Goal: Task Accomplishment & Management: Manage account settings

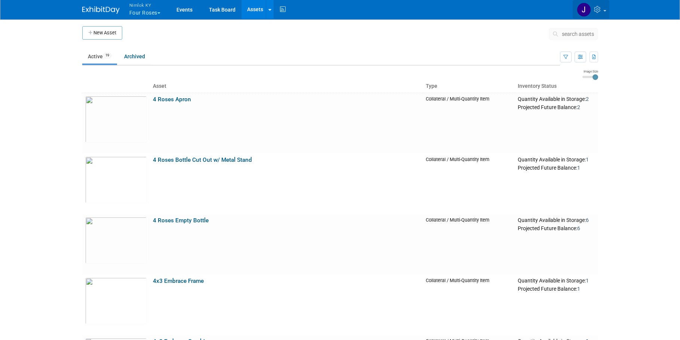
click at [604, 9] on link at bounding box center [591, 9] width 37 height 19
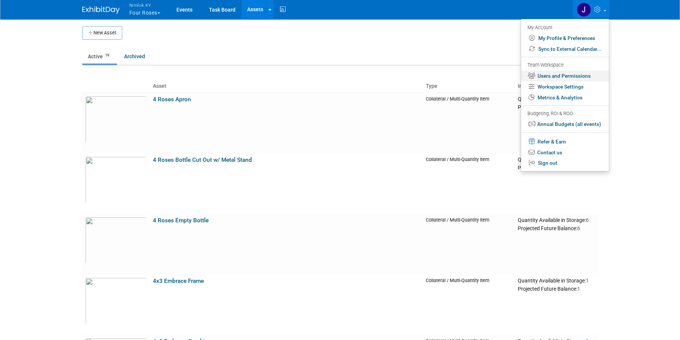
click at [588, 75] on link "Users and Permissions" at bounding box center [565, 76] width 88 height 11
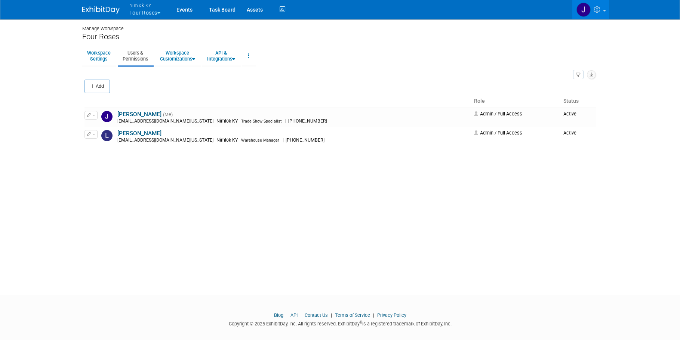
click at [142, 10] on button "Nimlok KY Four Roses" at bounding box center [149, 9] width 41 height 19
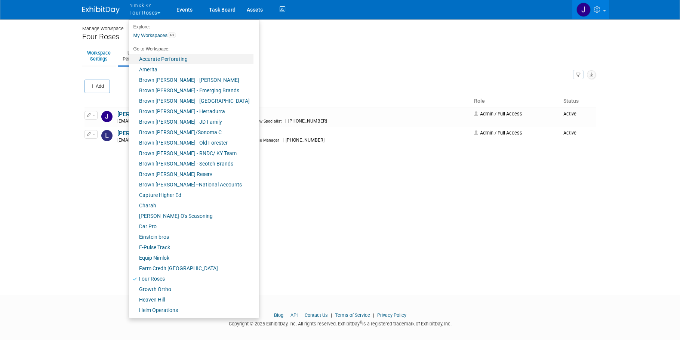
click at [168, 56] on link "Accurate Perforating" at bounding box center [191, 59] width 125 height 10
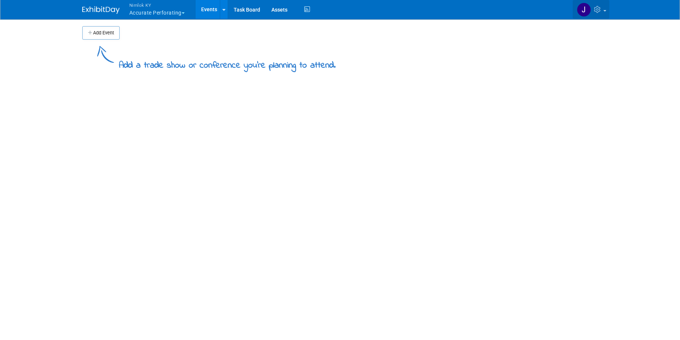
click at [603, 11] on link at bounding box center [591, 9] width 37 height 19
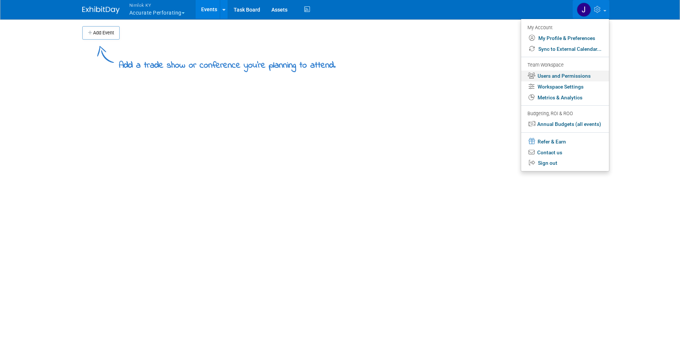
click at [585, 75] on link "Users and Permissions" at bounding box center [565, 76] width 88 height 11
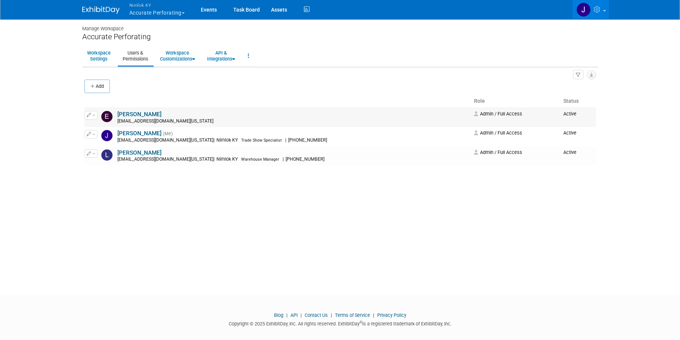
click at [95, 117] on button "button" at bounding box center [91, 115] width 13 height 8
click at [98, 125] on link "Edit" at bounding box center [114, 127] width 59 height 10
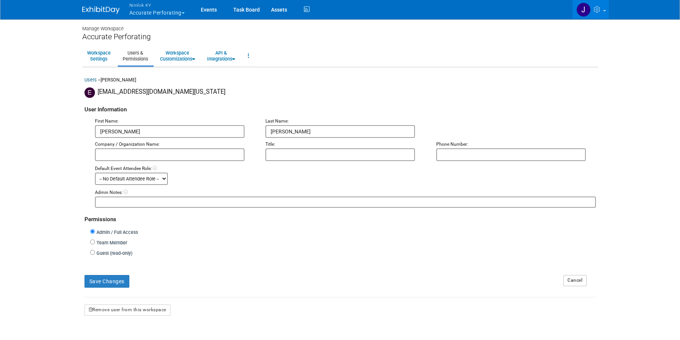
click at [148, 157] on input "text" at bounding box center [170, 154] width 150 height 13
click at [95, 82] on link "Users" at bounding box center [91, 80] width 12 height 6
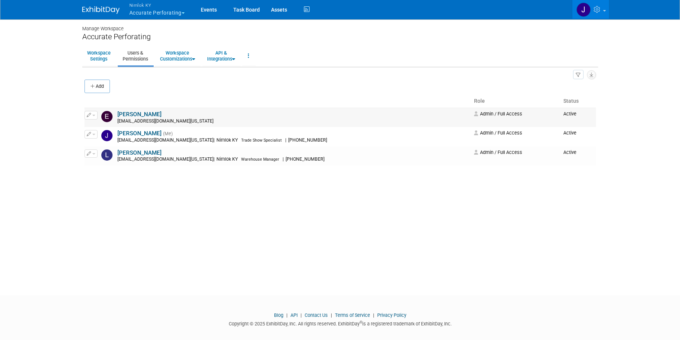
click at [95, 116] on span "button" at bounding box center [93, 115] width 3 height 1
click at [101, 129] on link "Edit" at bounding box center [114, 127] width 59 height 10
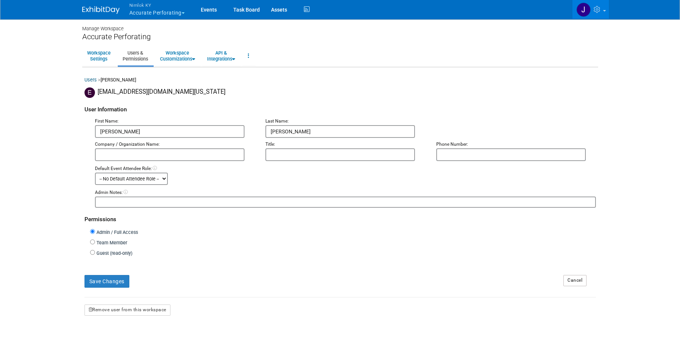
click at [164, 153] on input "text" at bounding box center [170, 154] width 150 height 13
type input "Nimlok KY"
type input "R"
type input "Trade Show Coordinator"
type input "[PHONE_NUMBER]"
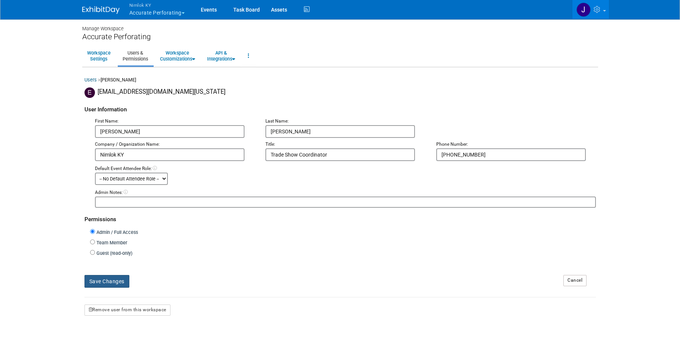
click at [119, 283] on button "Save Changes" at bounding box center [107, 281] width 45 height 13
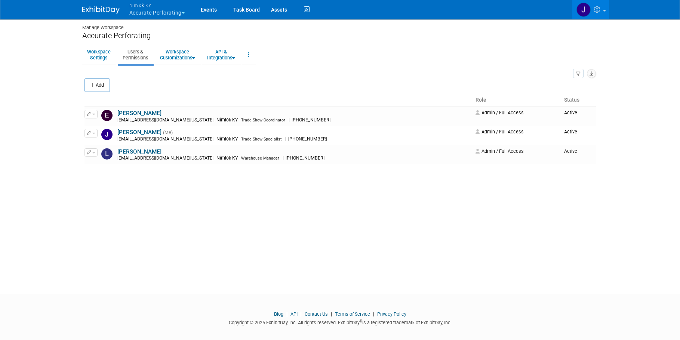
scroll to position [1, 0]
drag, startPoint x: 179, startPoint y: 11, endPoint x: 184, endPoint y: 15, distance: 6.5
click at [179, 11] on button "Nimlok KY Accurate Perforating" at bounding box center [161, 9] width 65 height 19
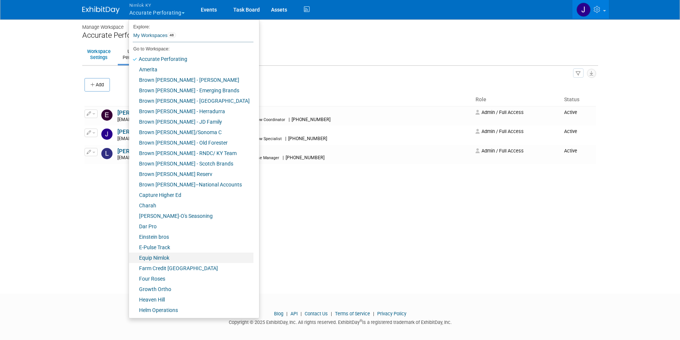
click at [181, 256] on link "Equip Nimlok" at bounding box center [191, 258] width 125 height 10
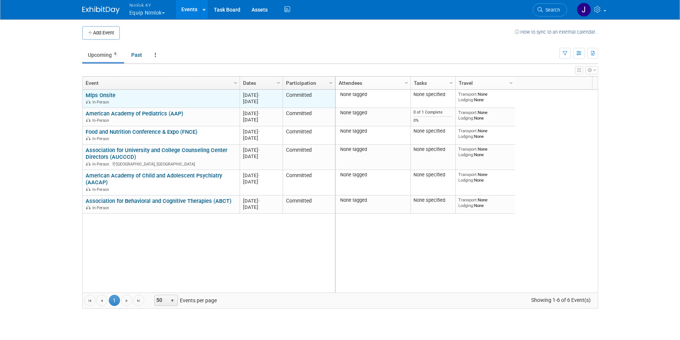
click at [111, 96] on link "Mlps Onsite" at bounding box center [101, 95] width 30 height 7
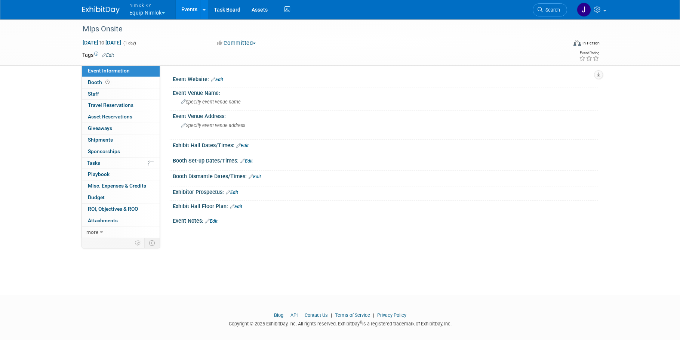
click at [188, 8] on link "Events" at bounding box center [189, 9] width 27 height 19
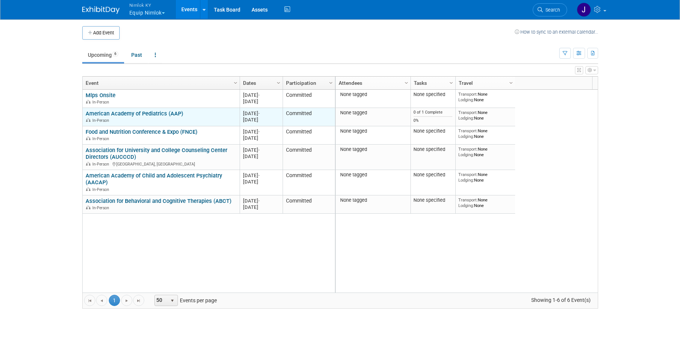
click at [124, 111] on link "American Academy of Pediatrics (AAP)" at bounding box center [135, 113] width 98 height 7
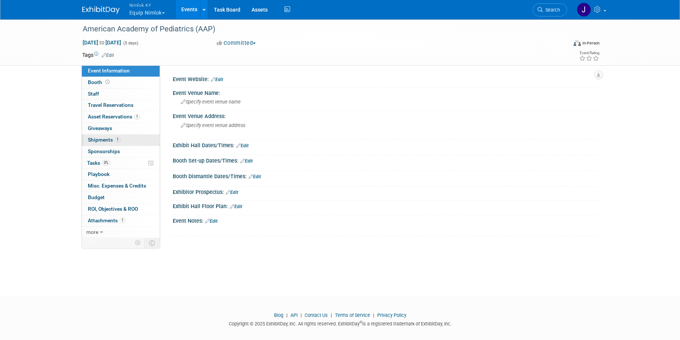
click at [130, 140] on link "1 Shipments 1" at bounding box center [121, 140] width 78 height 11
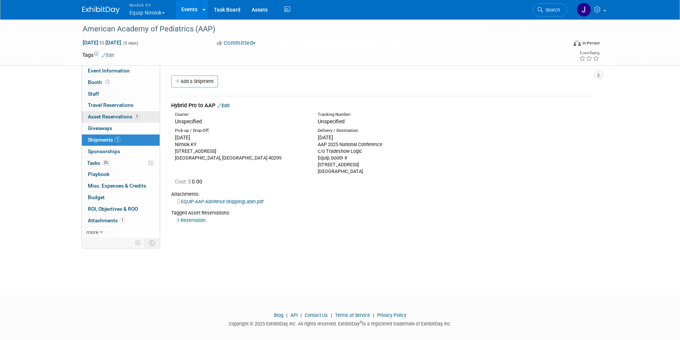
click at [137, 117] on span "1" at bounding box center [137, 117] width 6 height 6
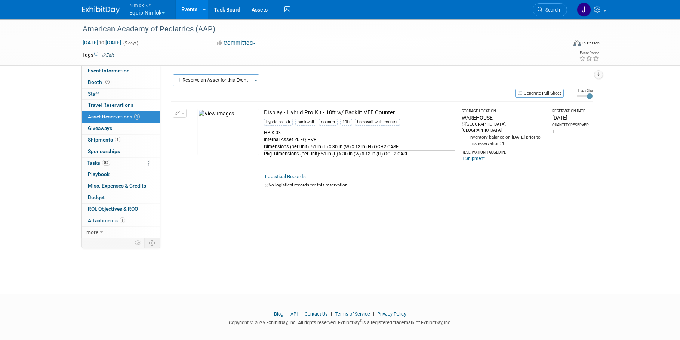
scroll to position [1, 0]
